Goal: Register for event/course

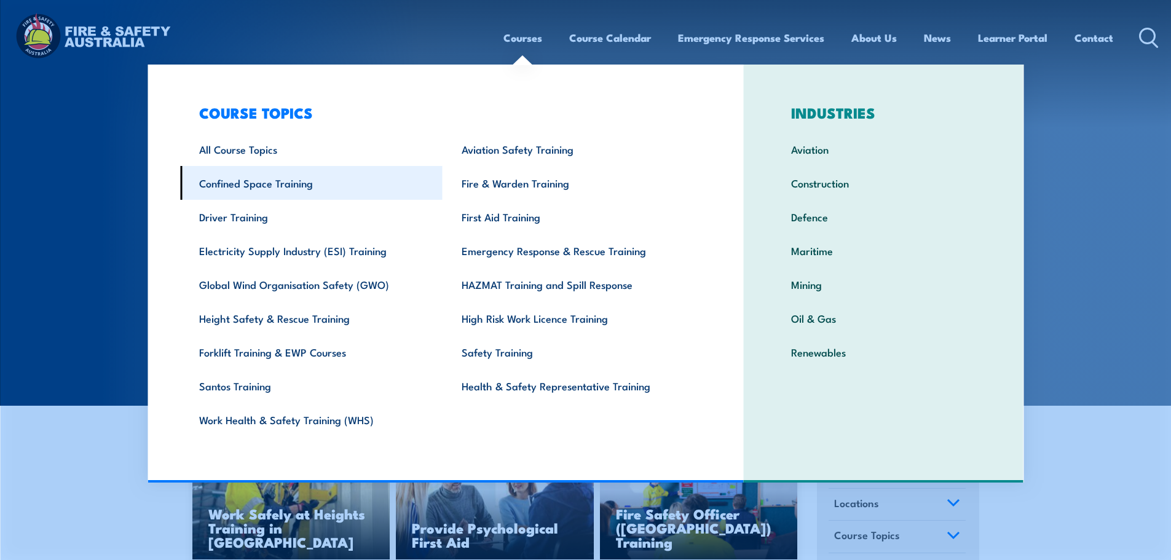
click at [283, 183] on link "Confined Space Training" at bounding box center [311, 183] width 262 height 34
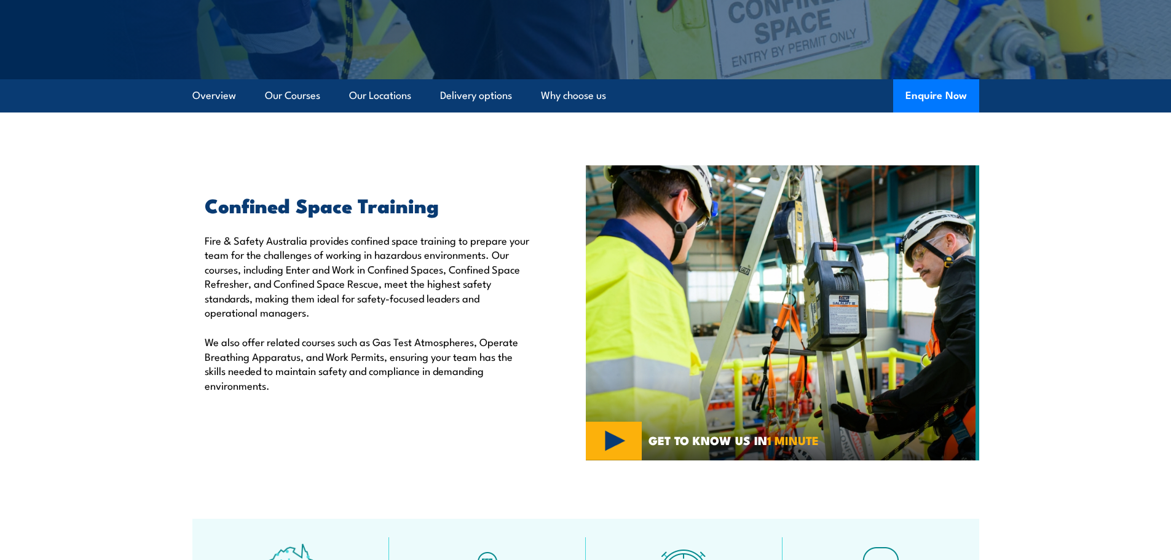
scroll to position [246, 0]
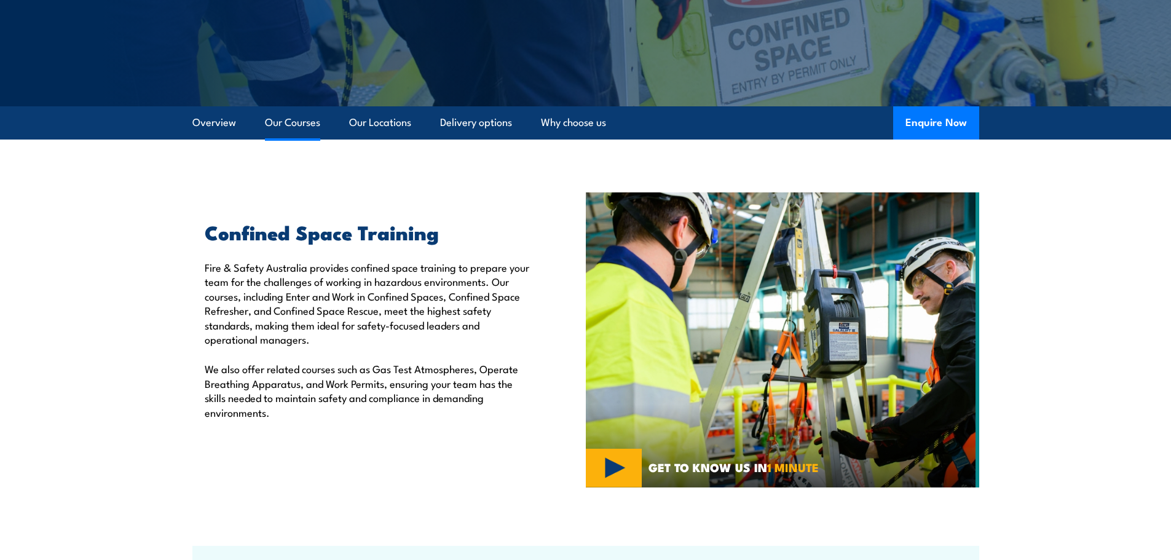
click at [292, 126] on link "Our Courses" at bounding box center [292, 122] width 55 height 33
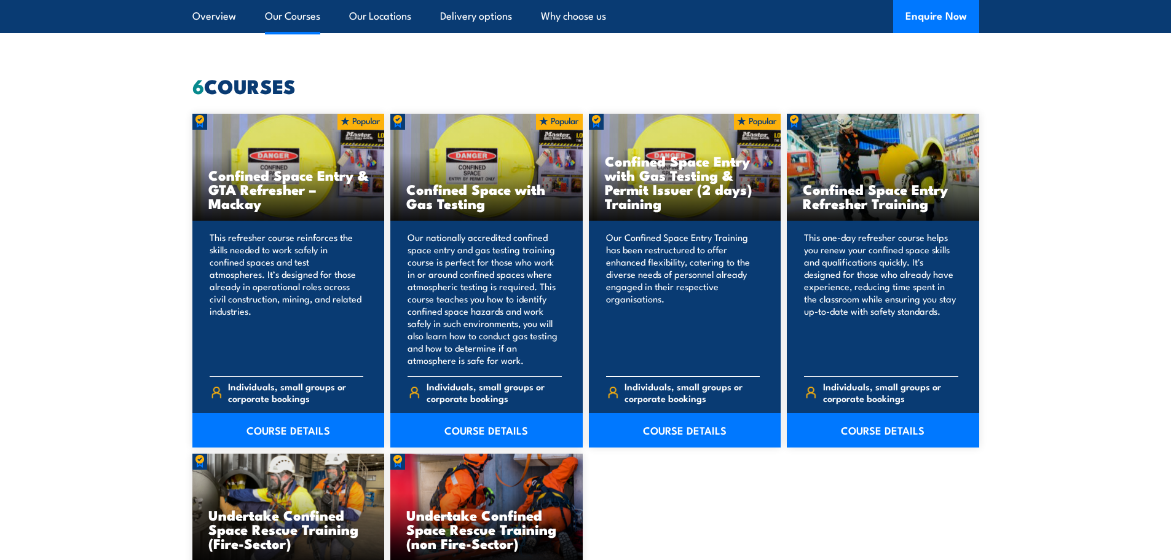
scroll to position [932, 0]
click at [895, 430] on link "COURSE DETAILS" at bounding box center [883, 429] width 192 height 34
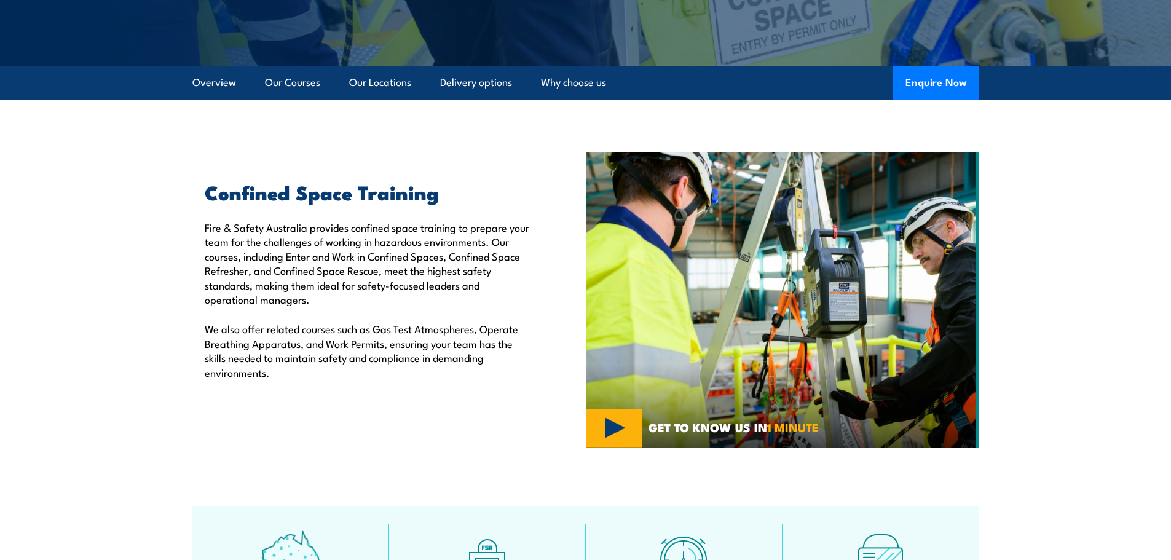
scroll to position [256, 0]
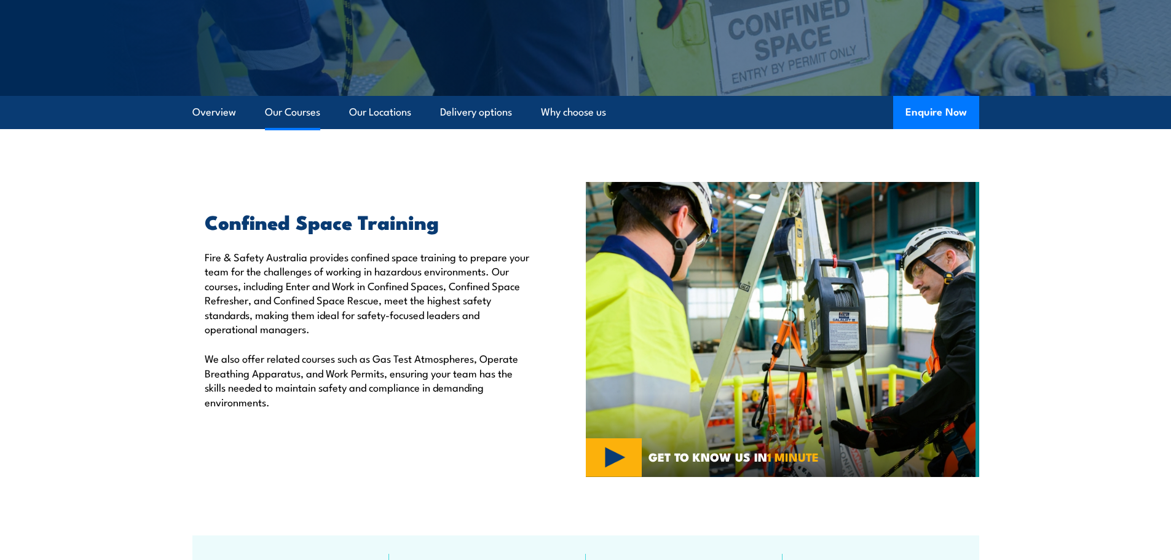
click at [302, 116] on link "Our Courses" at bounding box center [292, 112] width 55 height 33
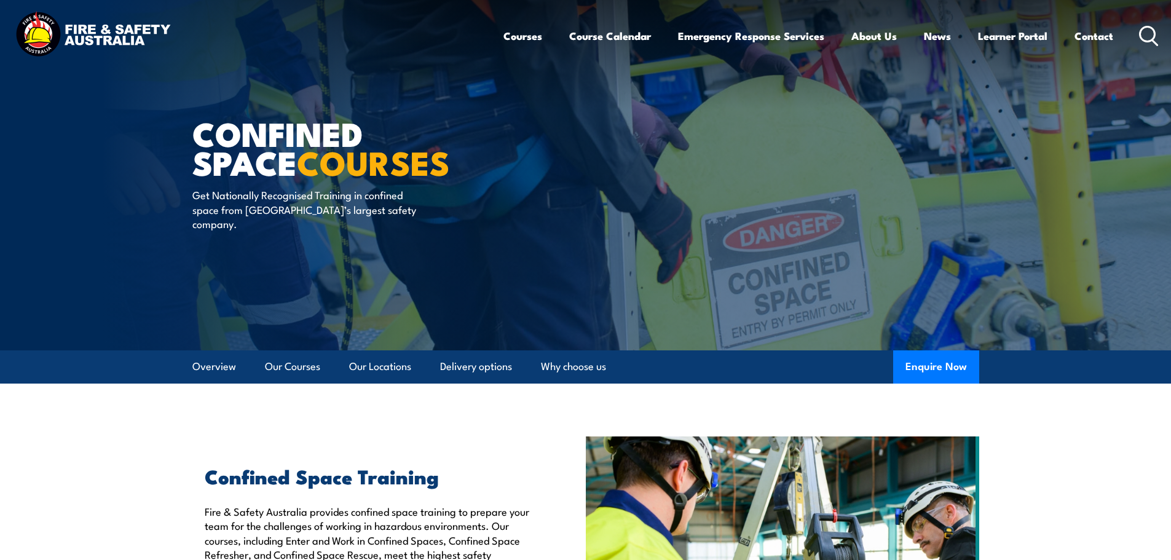
scroll to position [0, 0]
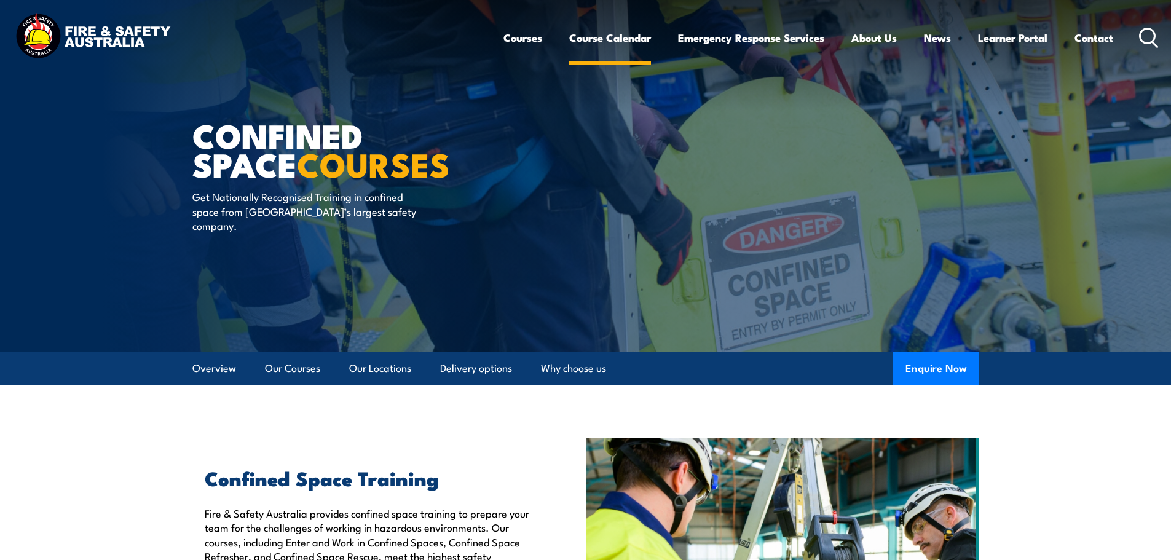
click at [631, 41] on link "Course Calendar" at bounding box center [610, 38] width 82 height 33
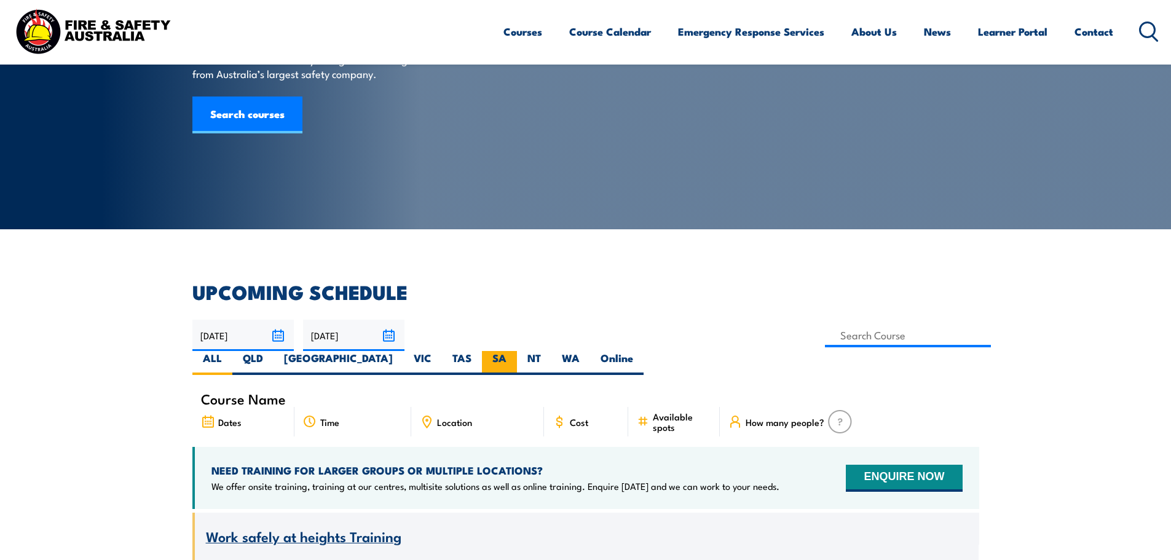
click at [517, 351] on label "SA" at bounding box center [499, 363] width 35 height 24
click at [514, 351] on input "SA" at bounding box center [510, 355] width 8 height 8
radio input "true"
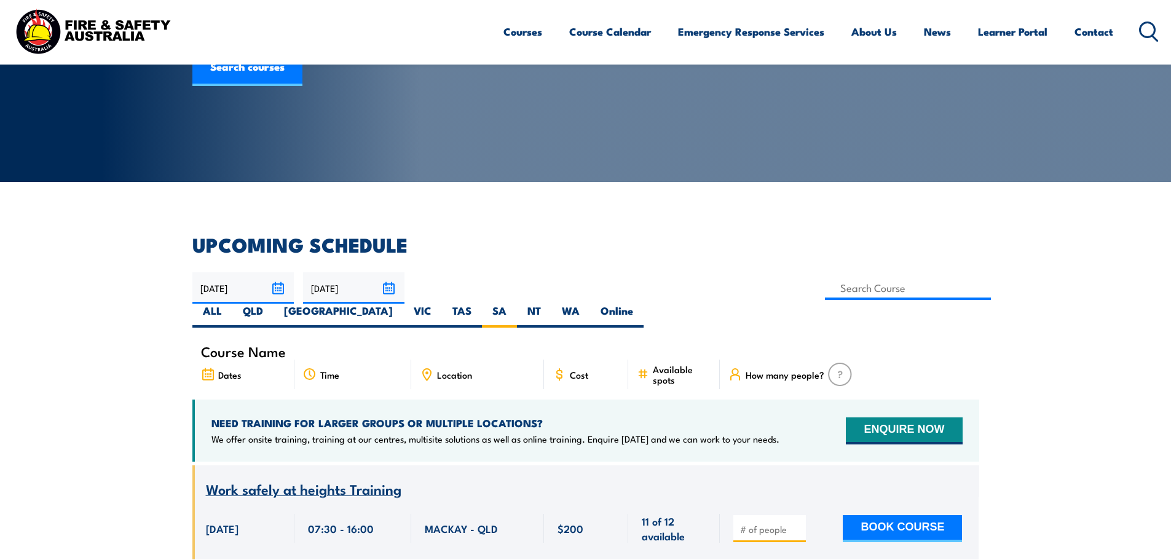
scroll to position [184, 0]
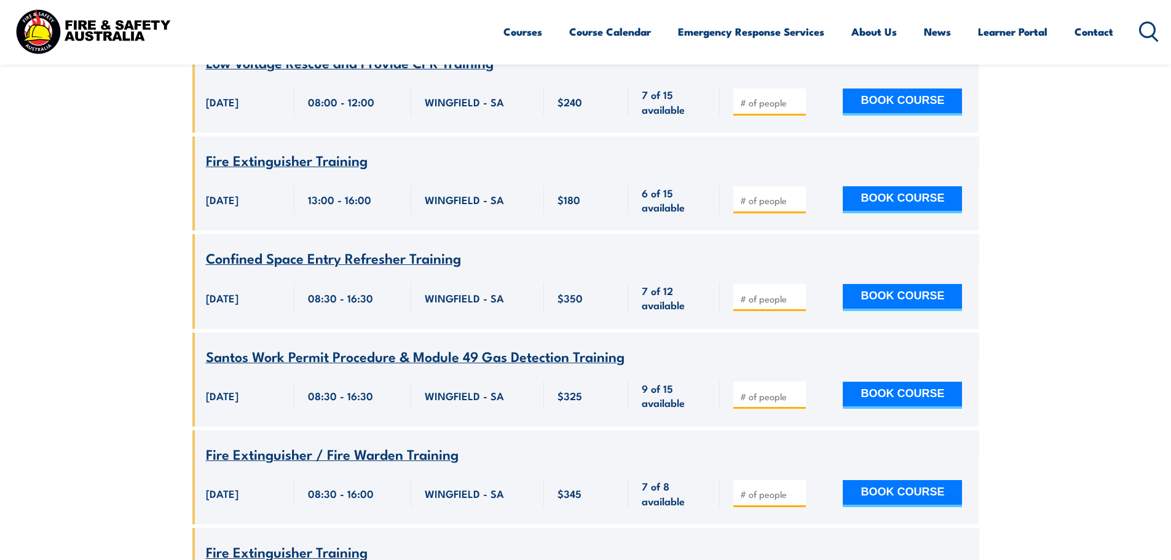
scroll to position [590, 0]
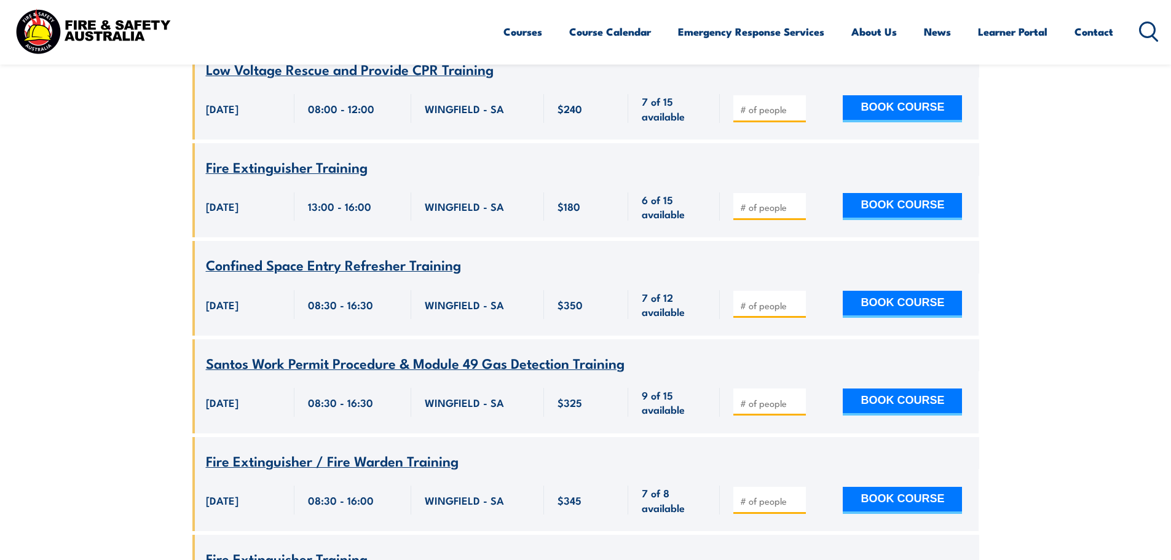
click at [380, 254] on span "Confined Space Entry Refresher Training" at bounding box center [333, 264] width 255 height 21
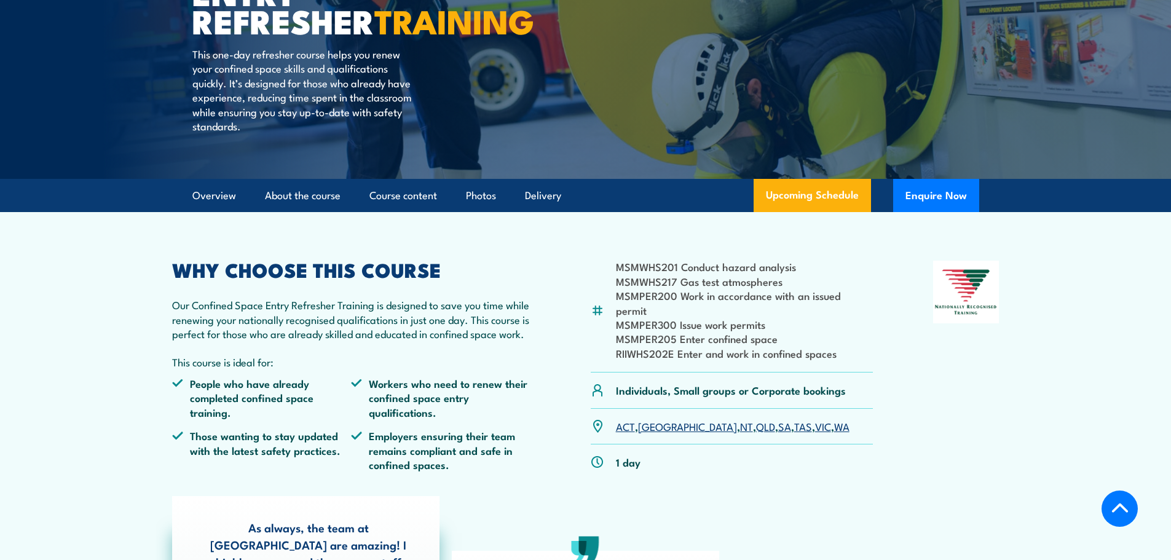
scroll to position [184, 0]
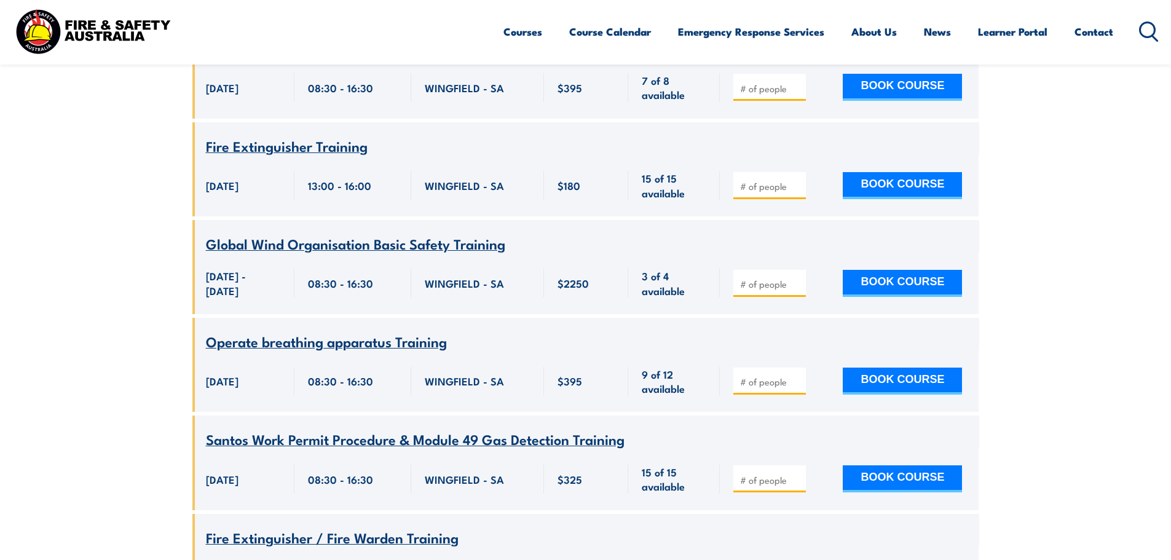
scroll to position [6859, 0]
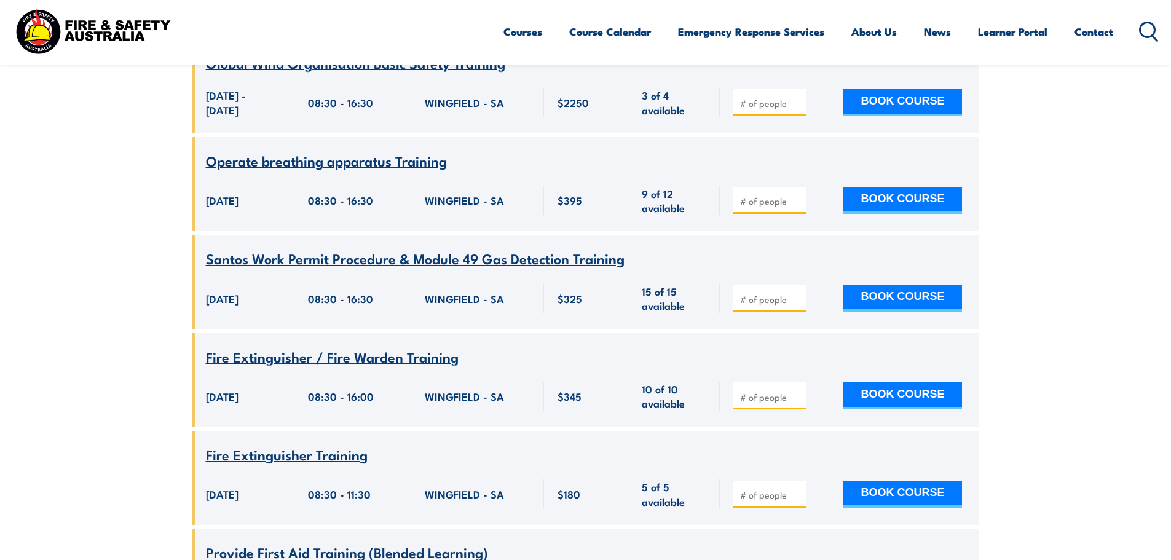
click at [436, 73] on span "Global Wind Organisation Basic Safety Training" at bounding box center [355, 62] width 299 height 21
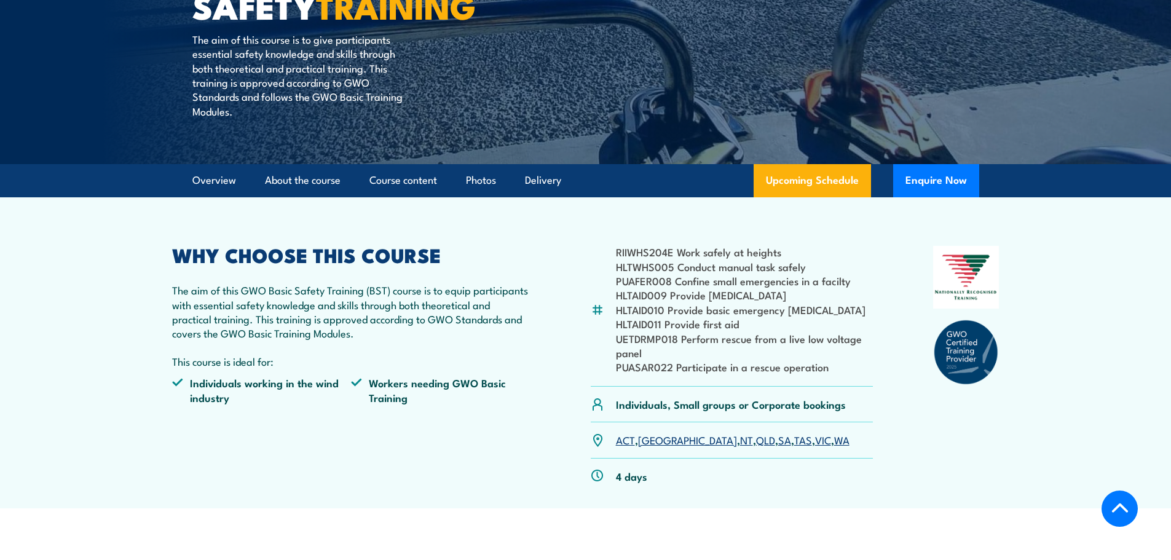
scroll to position [246, 0]
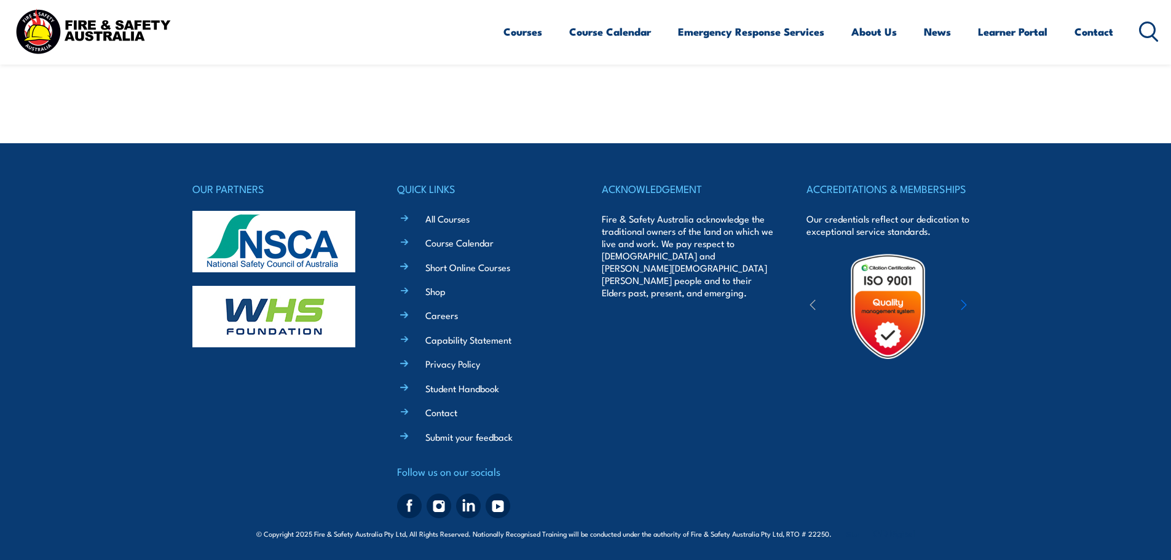
scroll to position [8747, 0]
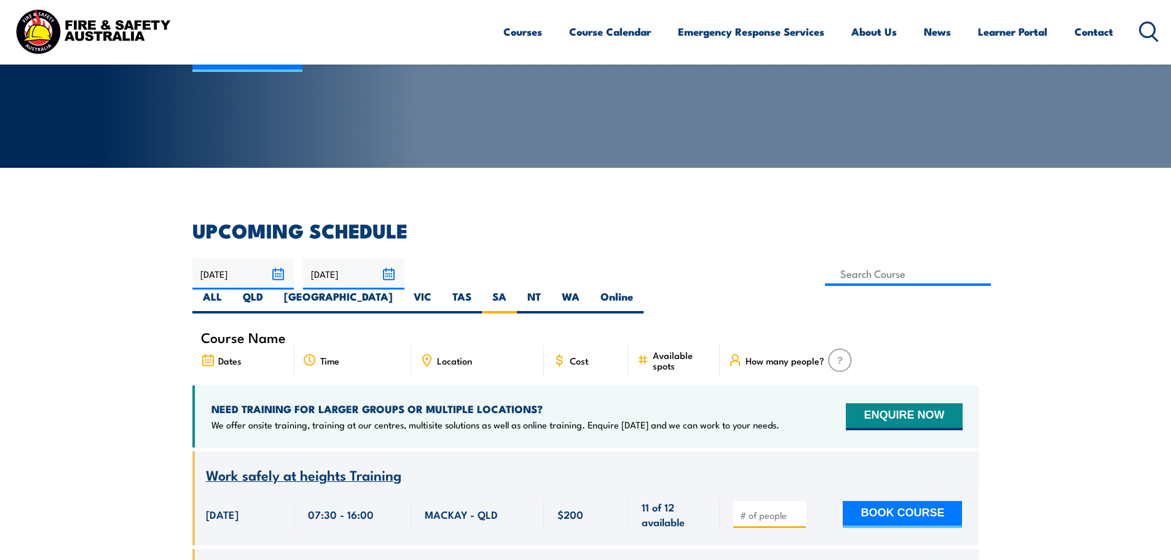
scroll to position [184, 0]
